Goal: Information Seeking & Learning: Understand process/instructions

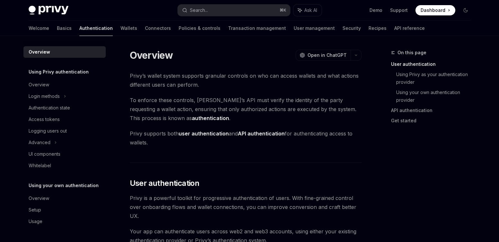
scroll to position [129, 0]
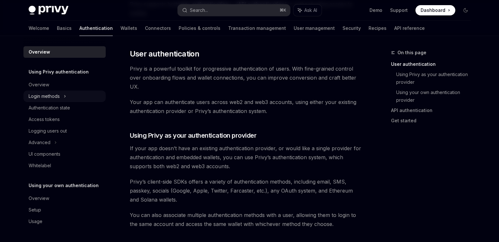
click at [64, 94] on icon at bounding box center [65, 97] width 3 height 8
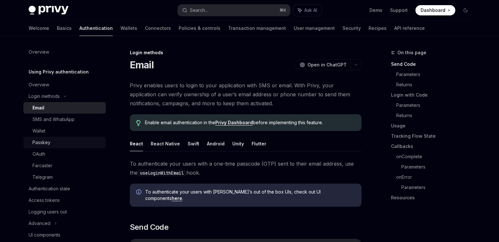
click at [46, 144] on div "Passkey" at bounding box center [41, 143] width 18 height 8
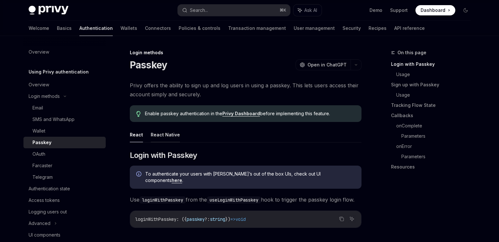
click at [172, 136] on button "React Native" at bounding box center [165, 134] width 29 height 15
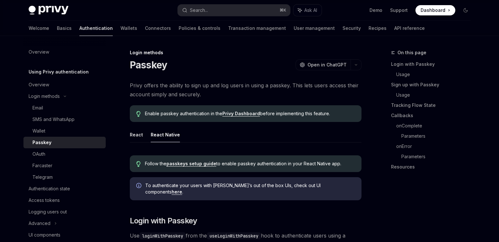
click at [165, 136] on button "React Native" at bounding box center [165, 134] width 29 height 15
type textarea "*"
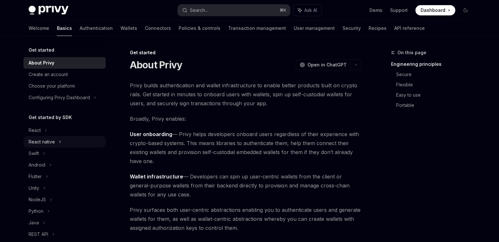
click at [61, 142] on div "React native" at bounding box center [64, 142] width 82 height 12
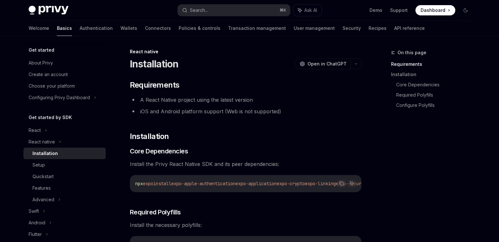
scroll to position [1, 0]
drag, startPoint x: 205, startPoint y: 194, endPoint x: 212, endPoint y: 194, distance: 7.4
click at [222, 192] on div "Copy Ask AI npx expo install expo-apple-authentication expo-application expo-cr…" at bounding box center [246, 183] width 232 height 17
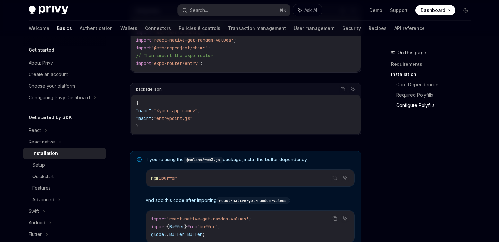
scroll to position [478, 0]
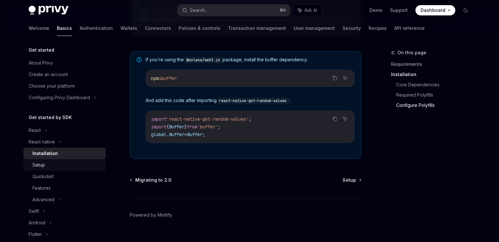
click at [40, 167] on div "Setup" at bounding box center [38, 165] width 13 height 8
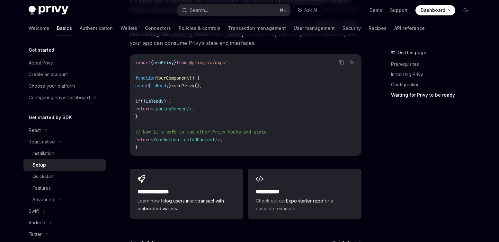
scroll to position [634, 0]
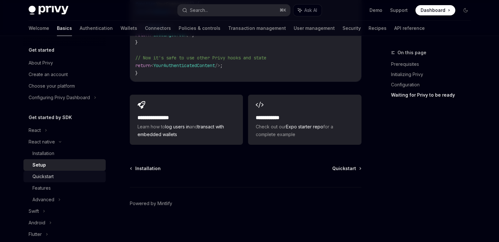
click at [47, 178] on div "Quickstart" at bounding box center [42, 177] width 21 height 8
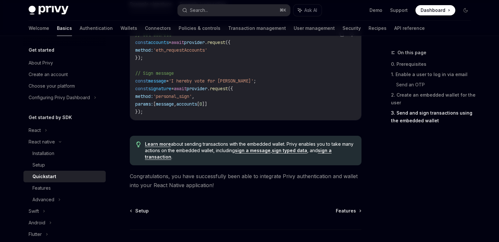
scroll to position [895, 0]
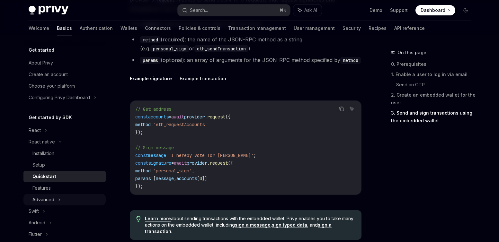
click at [46, 202] on div "Advanced" at bounding box center [43, 200] width 22 height 8
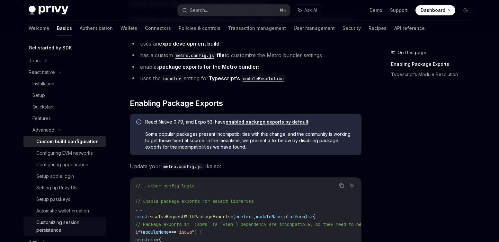
scroll to position [84, 0]
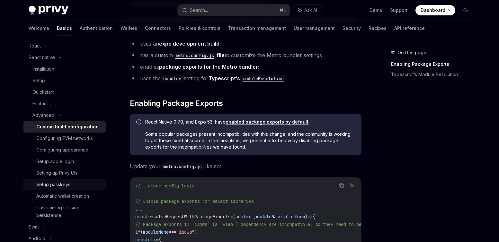
click at [65, 182] on div "Setup passkeys" at bounding box center [53, 185] width 34 height 8
type textarea "*"
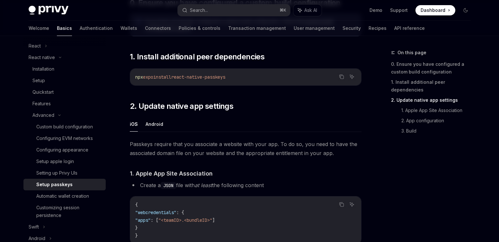
scroll to position [64, 0]
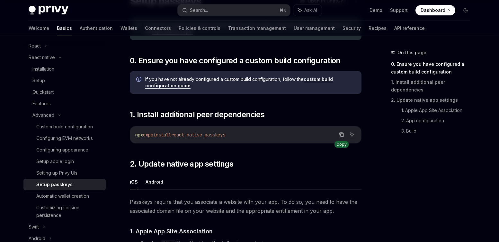
click at [343, 134] on icon "Copy the contents from the code block" at bounding box center [341, 135] width 3 height 3
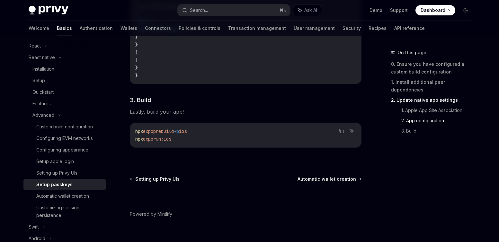
scroll to position [548, 0]
click at [166, 133] on span "prebuild" at bounding box center [163, 131] width 21 height 6
click at [341, 130] on icon "Copy the contents from the code block" at bounding box center [341, 130] width 5 height 5
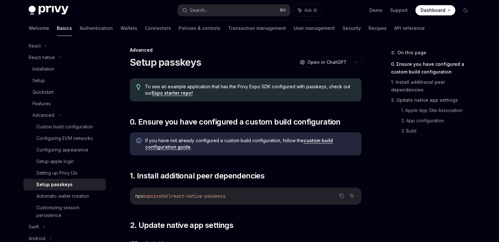
scroll to position [0, 0]
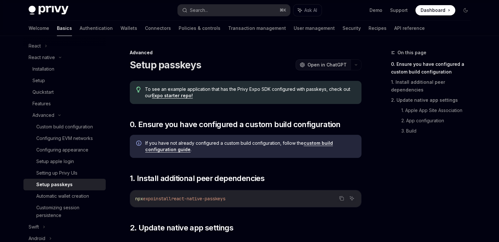
click at [312, 62] on span "Open in ChatGPT" at bounding box center [326, 65] width 39 height 6
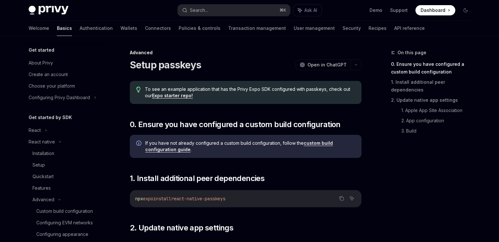
scroll to position [130, 0]
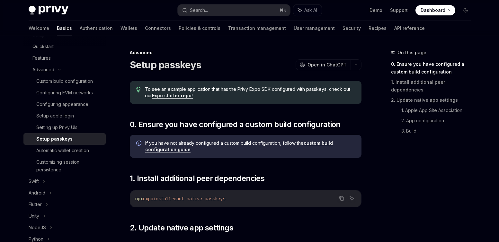
click at [173, 95] on link "Expo starter repo!" at bounding box center [172, 96] width 41 height 6
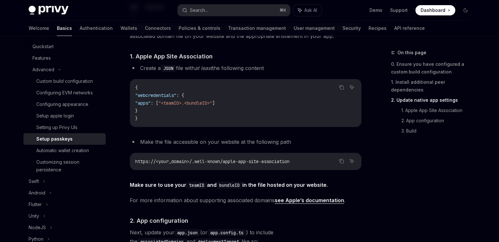
scroll to position [237, 0]
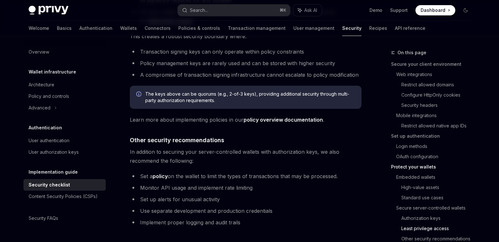
scroll to position [1502, 0]
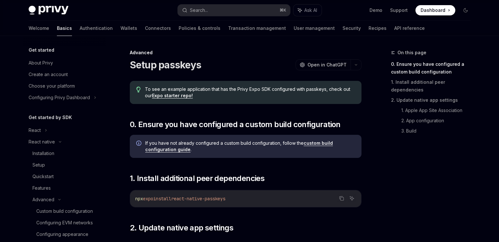
scroll to position [84, 0]
